Goal: Book appointment/travel/reservation

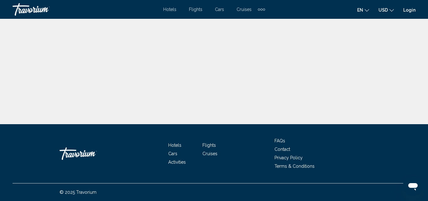
click at [170, 8] on span "Hotels" at bounding box center [169, 9] width 13 height 5
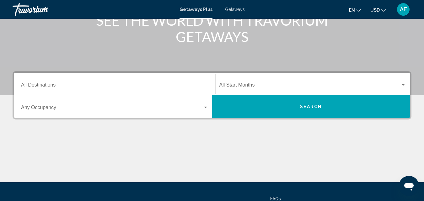
scroll to position [94, 0]
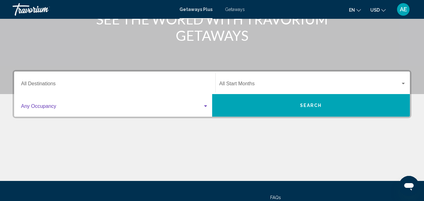
click at [172, 106] on span "Search widget" at bounding box center [112, 108] width 182 height 6
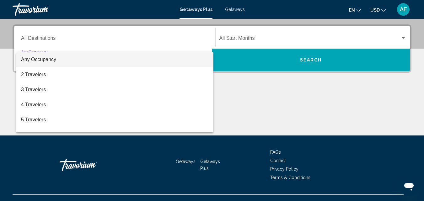
scroll to position [144, 0]
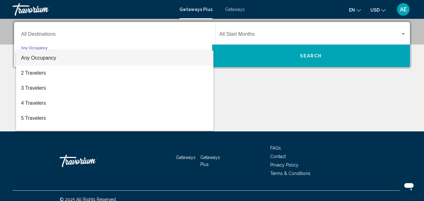
click at [147, 35] on div at bounding box center [212, 100] width 424 height 201
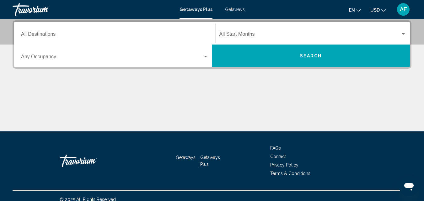
click at [142, 68] on div "Destination All Destinations Start Month All Start Months Occupancy Any Occupan…" at bounding box center [212, 44] width 399 height 48
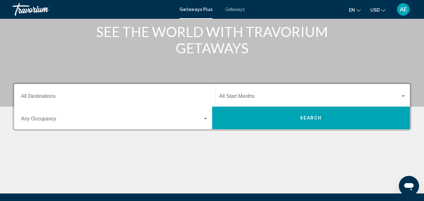
scroll to position [81, 0]
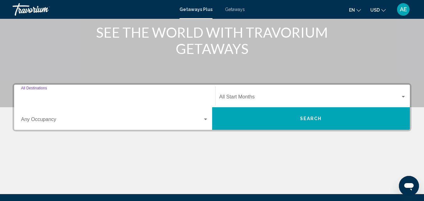
click at [187, 99] on input "Destination All Destinations" at bounding box center [114, 98] width 187 height 6
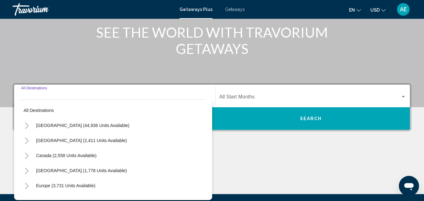
click at [168, 93] on div "Destination All Destinations" at bounding box center [114, 96] width 187 height 20
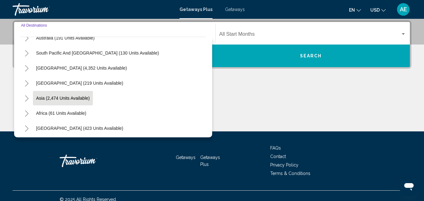
scroll to position [102, 0]
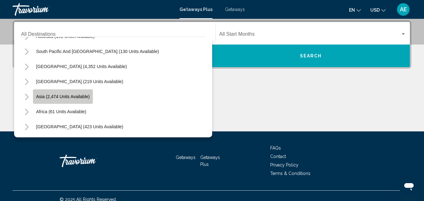
click at [56, 100] on button "Asia (2,474 units available)" at bounding box center [63, 96] width 60 height 14
type input "**********"
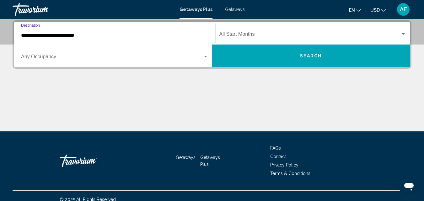
click at [95, 36] on input "**********" at bounding box center [114, 36] width 187 height 6
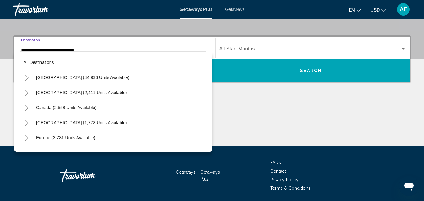
scroll to position [113, 0]
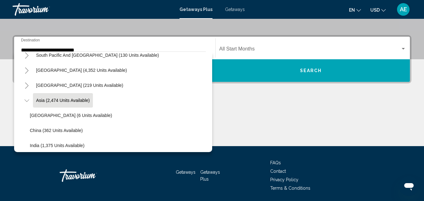
click at [234, 107] on div "Main content" at bounding box center [212, 122] width 399 height 47
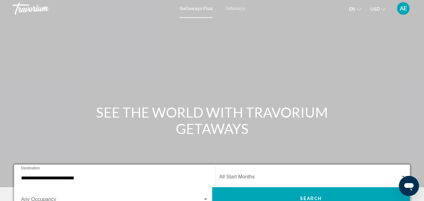
scroll to position [0, 0]
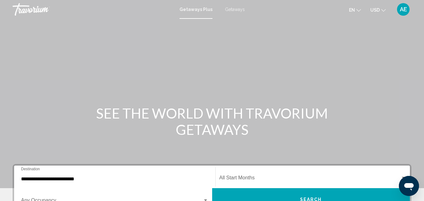
click at [226, 9] on span "Getaways" at bounding box center [235, 9] width 20 height 5
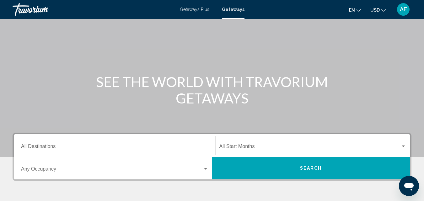
click at [61, 149] on input "Destination All Destinations" at bounding box center [114, 148] width 187 height 6
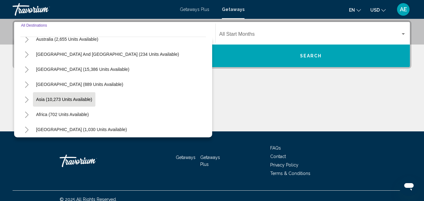
scroll to position [102, 0]
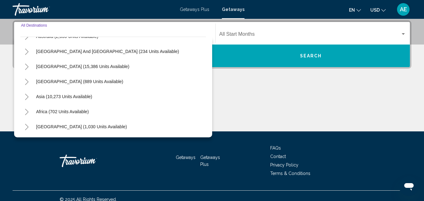
click at [241, 108] on div "Main content" at bounding box center [212, 107] width 399 height 47
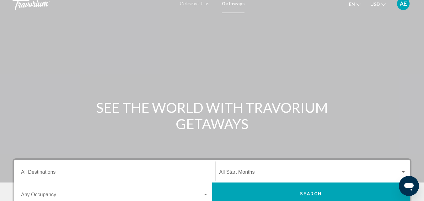
scroll to position [0, 0]
